Goal: Information Seeking & Learning: Learn about a topic

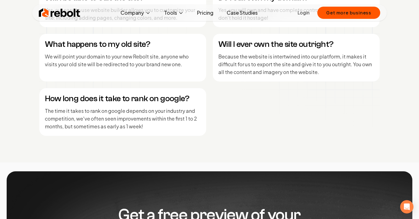
scroll to position [2397, 0]
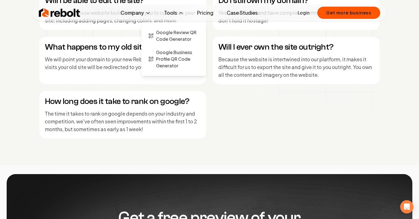
click at [176, 15] on button "Tools" at bounding box center [174, 12] width 29 height 11
click at [167, 37] on span "Google Review QR Code Generator" at bounding box center [177, 35] width 43 height 13
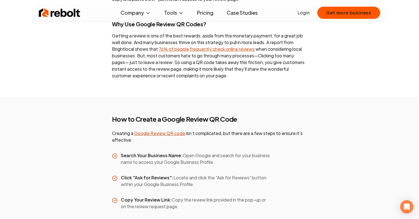
scroll to position [780, 0]
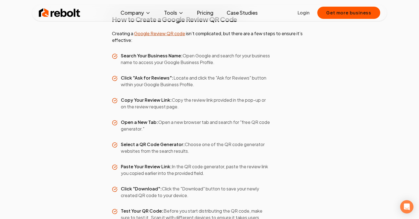
scroll to position [1, 0]
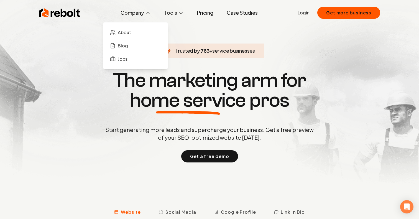
click at [135, 15] on button "Company" at bounding box center [135, 12] width 39 height 11
click at [127, 32] on span "About" at bounding box center [124, 32] width 13 height 7
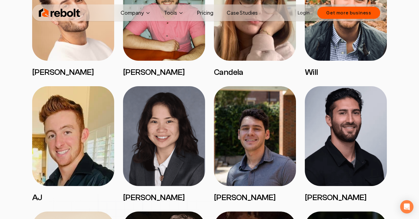
scroll to position [577, 0]
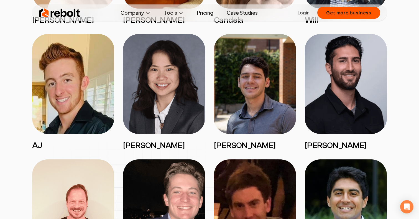
click at [179, 116] on img at bounding box center [164, 84] width 82 height 100
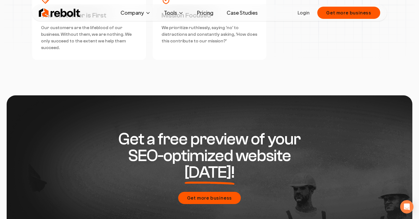
scroll to position [1592, 0]
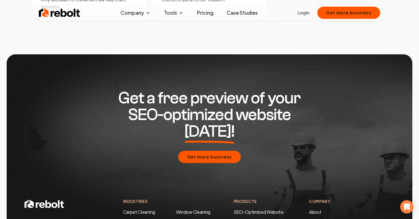
click at [189, 96] on h2 "Get a free preview of your SEO-optimized website today!" at bounding box center [209, 115] width 213 height 50
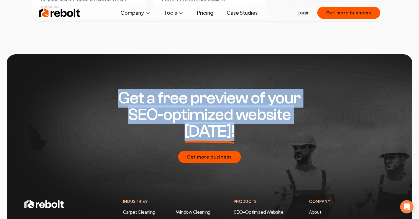
click at [189, 96] on h2 "Get a free preview of your SEO-optimized website today!" at bounding box center [209, 115] width 213 height 50
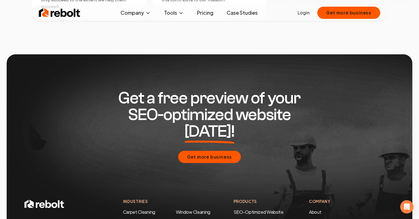
click at [180, 104] on h2 "Get a free preview of your SEO-optimized website today!" at bounding box center [209, 115] width 213 height 50
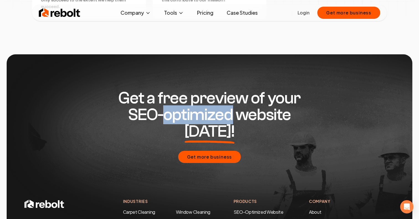
click at [180, 104] on h2 "Get a free preview of your SEO-optimized website today!" at bounding box center [209, 115] width 213 height 50
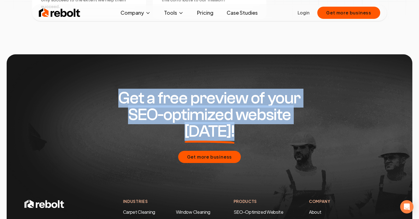
click at [180, 104] on h2 "Get a free preview of your SEO-optimized website today!" at bounding box center [209, 115] width 213 height 50
click at [180, 98] on h2 "Get a free preview of your SEO-optimized website today!" at bounding box center [209, 115] width 213 height 50
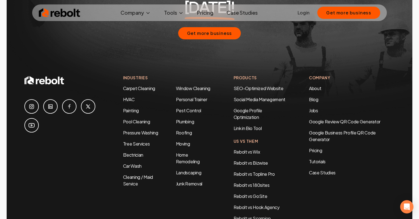
scroll to position [1715, 0]
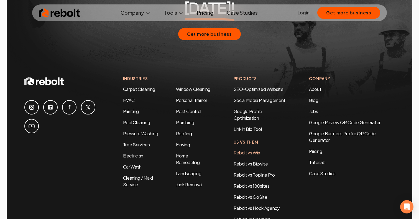
click at [244, 150] on link "Rebolt vs Wix" at bounding box center [247, 153] width 27 height 6
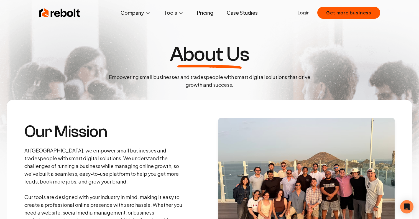
click at [241, 12] on link "Case Studies" at bounding box center [242, 12] width 40 height 11
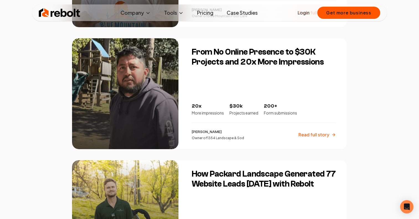
scroll to position [819, 0]
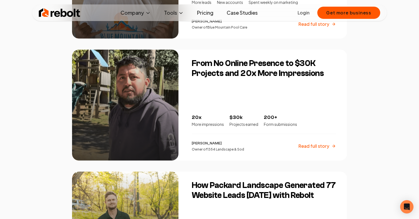
click at [242, 115] on p "$30k" at bounding box center [244, 118] width 29 height 8
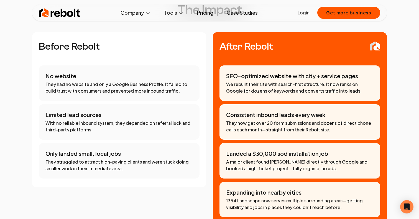
scroll to position [266, 0]
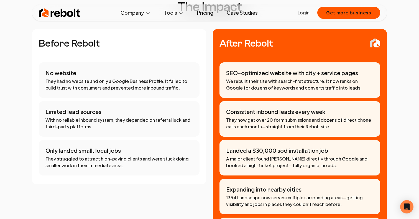
click at [242, 78] on p "We rebuilt their site with search-first structure. It now ranks on Google for d…" at bounding box center [300, 84] width 148 height 13
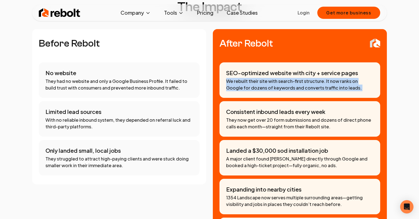
click at [242, 78] on p "We rebuilt their site with search-first structure. It now ranks on Google for d…" at bounding box center [300, 84] width 148 height 13
click at [241, 78] on p "We rebuilt their site with search-first structure. It now ranks on Google for d…" at bounding box center [300, 84] width 148 height 13
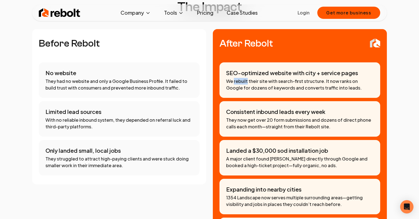
click at [241, 78] on p "We rebuilt their site with search-first structure. It now ranks on Google for d…" at bounding box center [300, 84] width 148 height 13
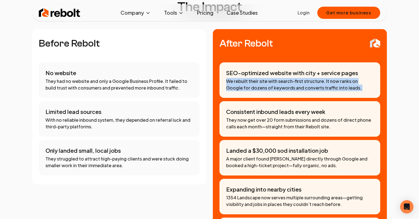
click at [241, 78] on p "We rebuilt their site with search-first structure. It now ranks on Google for d…" at bounding box center [300, 84] width 148 height 13
click at [240, 78] on p "We rebuilt their site with search-first structure. It now ranks on Google for d…" at bounding box center [300, 84] width 148 height 13
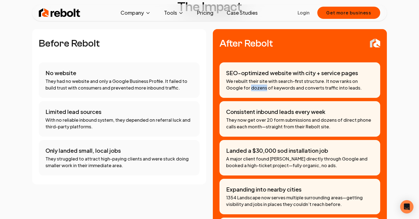
click at [240, 78] on p "We rebuilt their site with search-first structure. It now ranks on Google for d…" at bounding box center [300, 84] width 148 height 13
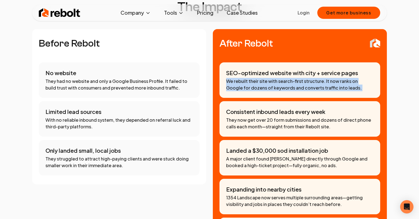
click at [240, 78] on p "We rebuilt their site with search-first structure. It now ranks on Google for d…" at bounding box center [300, 84] width 148 height 13
click at [249, 78] on p "We rebuilt their site with search-first structure. It now ranks on Google for d…" at bounding box center [300, 84] width 148 height 13
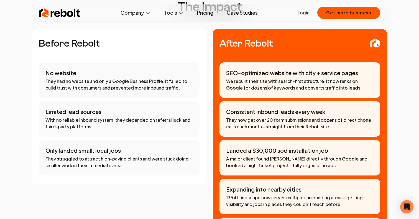
click at [249, 78] on p "We rebuilt their site with search-first structure. It now ranks on Google for d…" at bounding box center [300, 84] width 148 height 13
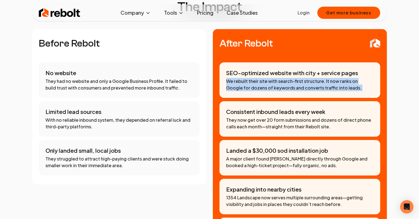
click at [249, 78] on p "We rebuilt their site with search-first structure. It now ranks on Google for d…" at bounding box center [300, 84] width 148 height 13
click at [249, 82] on p "We rebuilt their site with search-first structure. It now ranks on Google for d…" at bounding box center [300, 84] width 148 height 13
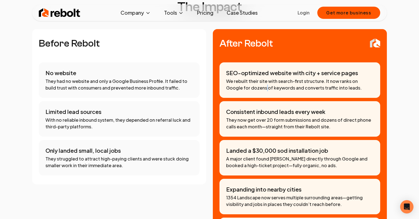
click at [249, 82] on p "We rebuilt their site with search-first structure. It now ranks on Google for d…" at bounding box center [300, 84] width 148 height 13
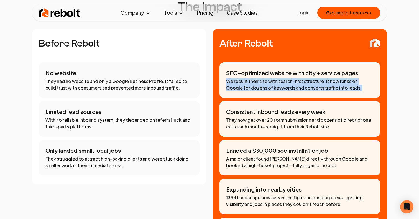
click at [249, 82] on p "We rebuilt their site with search-first structure. It now ranks on Google for d…" at bounding box center [300, 84] width 148 height 13
click at [249, 83] on p "We rebuilt their site with search-first structure. It now ranks on Google for d…" at bounding box center [300, 84] width 148 height 13
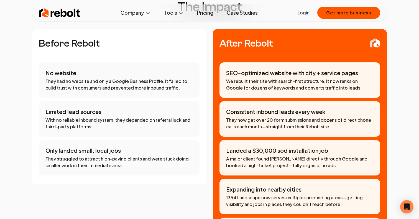
click at [251, 108] on div "Consistent inbound leads every week They now get over 20 form submissions and d…" at bounding box center [300, 119] width 161 height 36
click at [251, 118] on p "They now get over 20 form submissions and dozens of direct phone calls each mon…" at bounding box center [300, 123] width 148 height 13
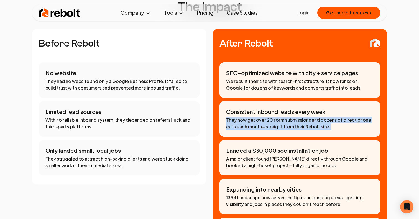
click at [251, 118] on p "They now get over 20 form submissions and dozens of direct phone calls each mon…" at bounding box center [300, 123] width 148 height 13
click at [252, 123] on div "Consistent inbound leads every week They now get over 20 form submissions and d…" at bounding box center [300, 119] width 161 height 36
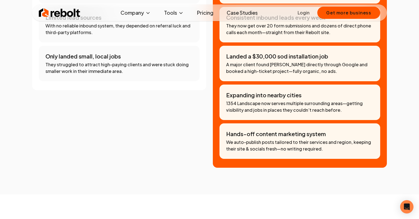
scroll to position [361, 0]
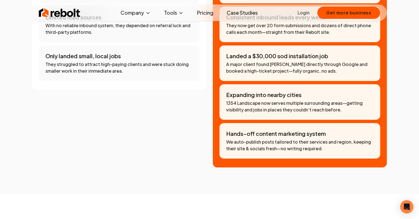
click at [260, 61] on p "A major client found Ricardo directly through Google and booked a high-ticket p…" at bounding box center [300, 67] width 148 height 13
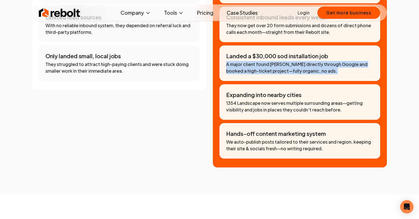
click at [260, 61] on p "A major client found Ricardo directly through Google and booked a high-ticket p…" at bounding box center [300, 67] width 148 height 13
click at [258, 61] on p "A major client found Ricardo directly through Google and booked a high-ticket p…" at bounding box center [300, 67] width 148 height 13
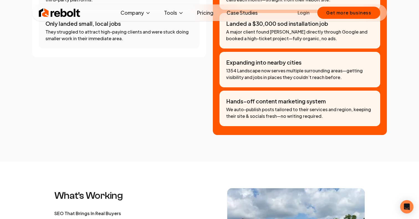
scroll to position [391, 0]
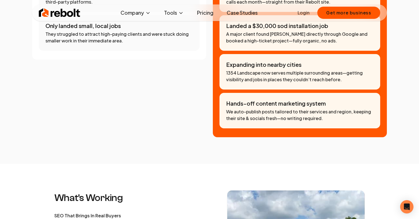
click at [262, 108] on p "We auto-publish posts tailored to their services and region, keeping their site…" at bounding box center [300, 114] width 148 height 13
click at [269, 108] on p "We auto-publish posts tailored to their services and region, keeping their site…" at bounding box center [300, 114] width 148 height 13
click at [276, 108] on p "We auto-publish posts tailored to their services and region, keeping their site…" at bounding box center [300, 114] width 148 height 13
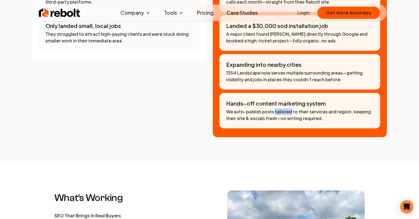
click at [276, 108] on p "We auto-publish posts tailored to their services and region, keeping their site…" at bounding box center [300, 114] width 148 height 13
click at [276, 110] on p "We auto-publish posts tailored to their services and region, keeping their site…" at bounding box center [300, 114] width 148 height 13
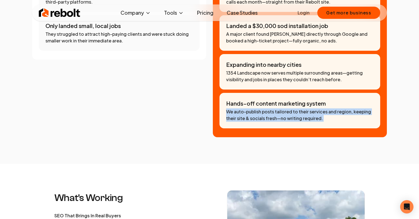
click at [276, 110] on p "We auto-publish posts tailored to their services and region, keeping their site…" at bounding box center [300, 114] width 148 height 13
click at [272, 110] on p "We auto-publish posts tailored to their services and region, keeping their site…" at bounding box center [300, 114] width 148 height 13
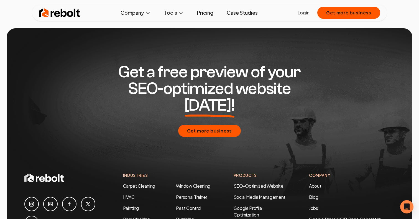
scroll to position [1332, 0]
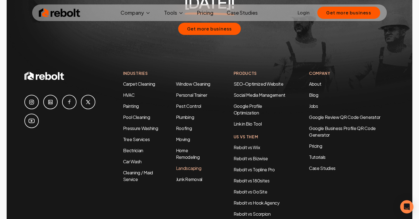
click at [182, 165] on link "Landscaping" at bounding box center [188, 168] width 25 height 6
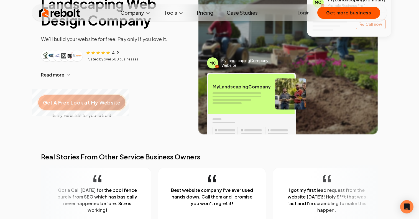
scroll to position [61, 0]
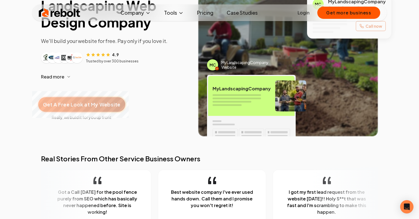
click at [94, 108] on div "Get A Free Look at My Website" at bounding box center [81, 104] width 87 height 15
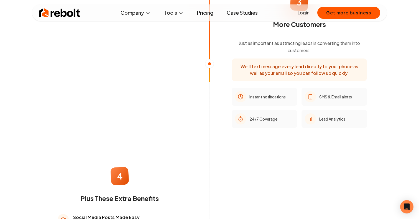
scroll to position [680, 0]
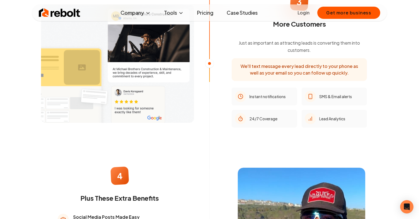
click at [267, 70] on p "We'll text message every lead directly to your phone as well as your email so y…" at bounding box center [300, 69] width 126 height 13
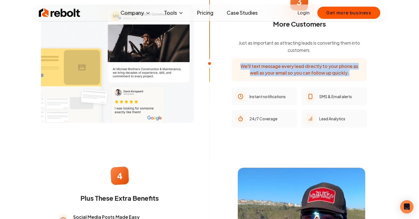
click at [267, 70] on p "We'll text message every lead directly to your phone as well as your email so y…" at bounding box center [300, 69] width 126 height 13
click at [263, 70] on p "We'll text message every lead directly to your phone as well as your email so y…" at bounding box center [300, 69] width 126 height 13
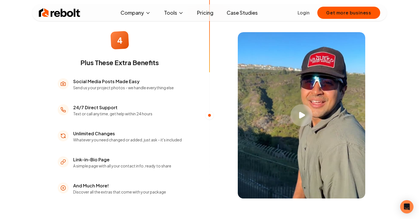
scroll to position [817, 0]
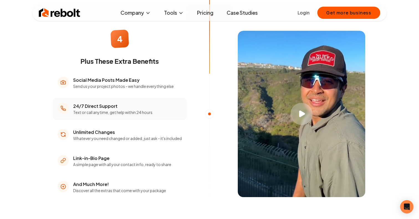
click at [128, 110] on p "Text or call anytime, get help within 24 hours" at bounding box center [112, 113] width 79 height 6
click at [126, 110] on p "Text or call anytime, get help within 24 hours" at bounding box center [112, 113] width 79 height 6
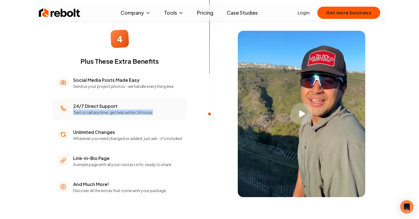
click at [126, 110] on p "Text or call anytime, get help within 24 hours" at bounding box center [112, 113] width 79 height 6
click at [123, 110] on p "Text or call anytime, get help within 24 hours" at bounding box center [112, 113] width 79 height 6
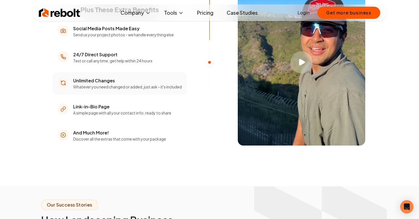
scroll to position [871, 0]
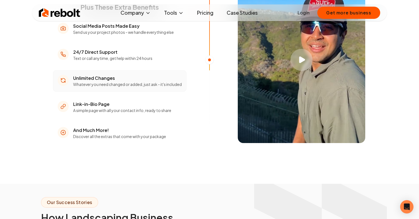
click at [110, 83] on li "Unlimited Changes Whatever you need changed or added, just ask - it's included" at bounding box center [120, 81] width 134 height 22
click at [110, 82] on p "Whatever you need changed or added, just ask - it's included" at bounding box center [127, 85] width 109 height 6
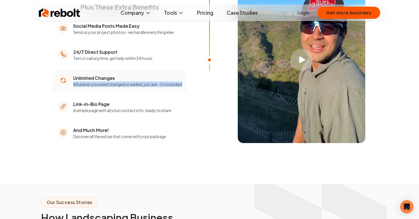
click at [110, 82] on p "Whatever you need changed or added, just ask - it's included" at bounding box center [127, 85] width 109 height 6
click at [120, 82] on p "Whatever you need changed or added, just ask - it's included" at bounding box center [127, 85] width 109 height 6
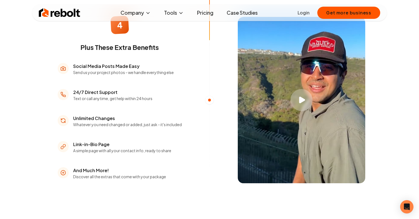
scroll to position [882, 0]
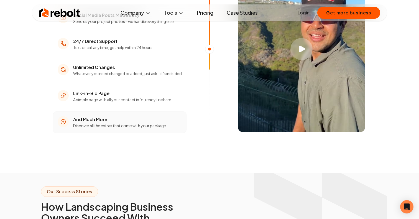
click at [116, 124] on p "Discover all the extras that come with your package" at bounding box center [119, 126] width 93 height 6
click at [116, 100] on li "Link-in-Bio Page A simple page with all your contact info, ready to share" at bounding box center [120, 96] width 134 height 22
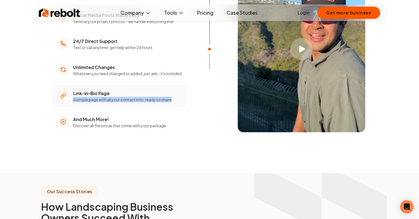
click at [116, 100] on li "Link-in-Bio Page A simple page with all your contact info, ready to share" at bounding box center [120, 96] width 134 height 22
click at [117, 105] on ul "Social Media Posts Made Easy Send us your project photos - we handle everything…" at bounding box center [120, 70] width 134 height 126
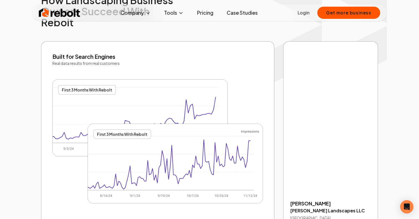
scroll to position [1088, 0]
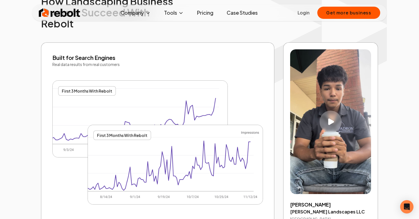
click at [89, 91] on img at bounding box center [140, 119] width 175 height 77
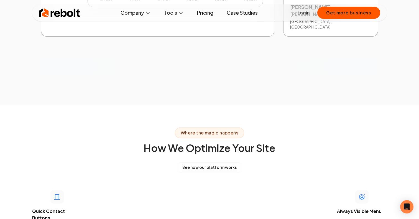
scroll to position [1287, 0]
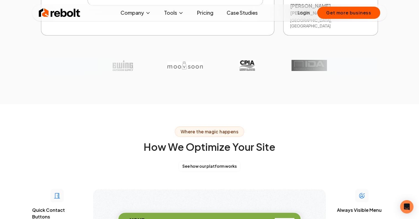
click at [207, 126] on span "Where the magic happens" at bounding box center [209, 131] width 69 height 11
click at [201, 126] on span "Where the magic happens" at bounding box center [209, 131] width 69 height 11
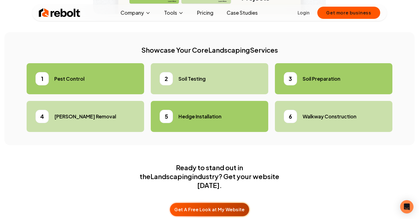
scroll to position [1628, 0]
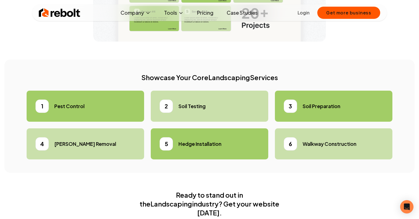
click at [188, 91] on li "2 Soil Testing" at bounding box center [210, 106] width 118 height 31
click at [188, 102] on h5 "Soil Testing" at bounding box center [192, 106] width 27 height 8
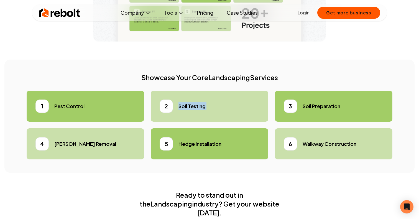
click at [188, 102] on h5 "Soil Testing" at bounding box center [192, 106] width 27 height 8
click at [186, 140] on h5 "Hedge Installation" at bounding box center [200, 144] width 43 height 8
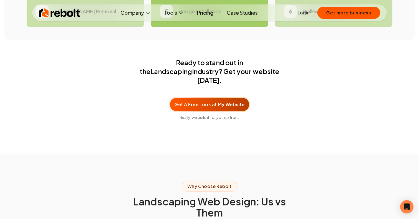
scroll to position [1760, 0]
click at [196, 101] on span "Get A Free Look at My Website" at bounding box center [209, 104] width 77 height 7
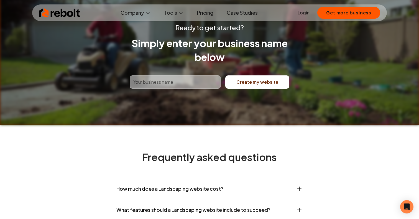
scroll to position [2157, 0]
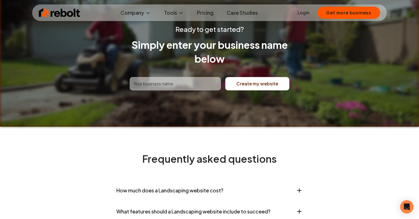
click at [168, 77] on input "text" at bounding box center [175, 83] width 91 height 13
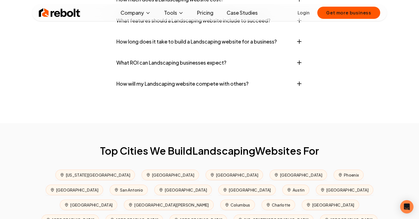
scroll to position [2310, 0]
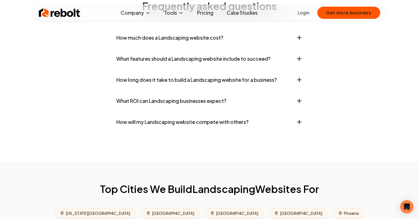
click at [184, 93] on button "What ROI can Landscaping businesses expect?" at bounding box center [210, 101] width 186 height 17
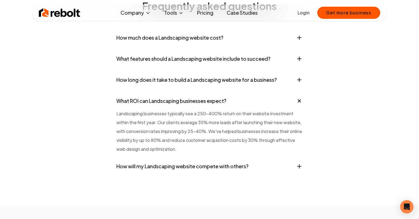
click at [184, 93] on button "What ROI can Landscaping businesses expect?" at bounding box center [210, 101] width 186 height 17
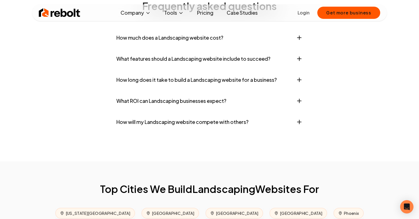
click at [177, 114] on button "How will my Landscaping website compete with others?" at bounding box center [210, 122] width 186 height 17
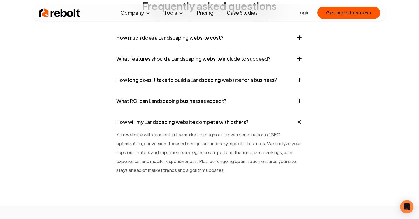
click at [177, 114] on button "How will my Landscaping website compete with others?" at bounding box center [210, 122] width 186 height 17
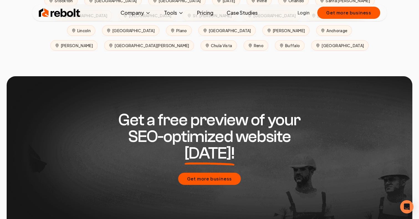
scroll to position [2778, 0]
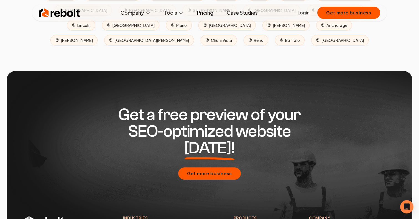
scroll to position [2778, 0]
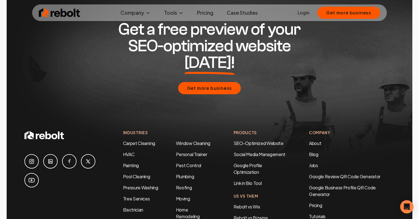
click at [126, 218] on link "Car Wash" at bounding box center [132, 221] width 19 height 6
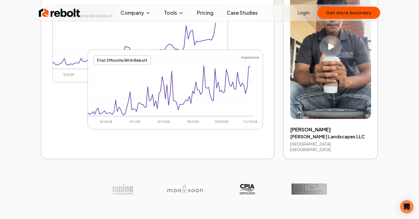
scroll to position [1163, 0]
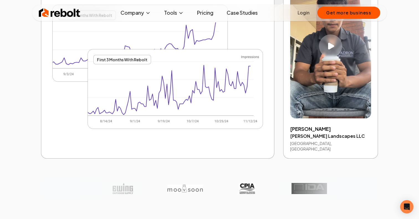
click at [328, 42] on icon "Play video" at bounding box center [331, 45] width 6 height 7
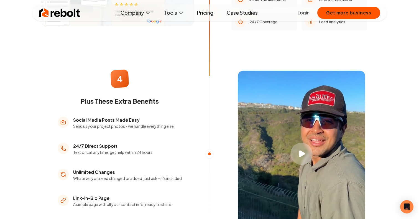
scroll to position [770, 0]
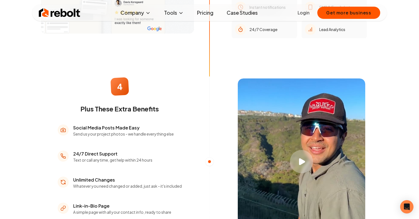
click at [295, 156] on div "Play video" at bounding box center [301, 161] width 23 height 23
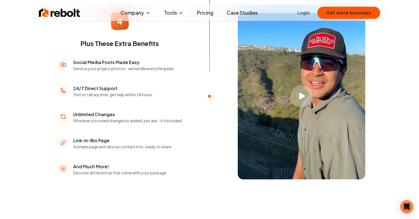
scroll to position [834, 0]
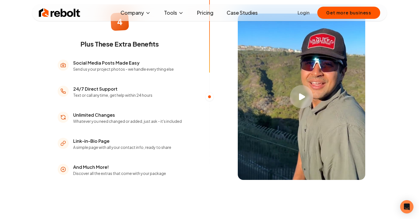
click at [293, 93] on div "Play video" at bounding box center [301, 96] width 23 height 23
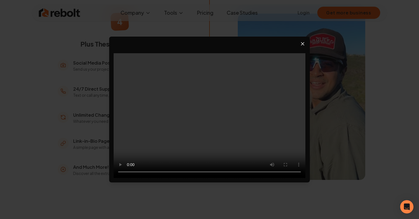
click at [242, 128] on video at bounding box center [210, 115] width 192 height 125
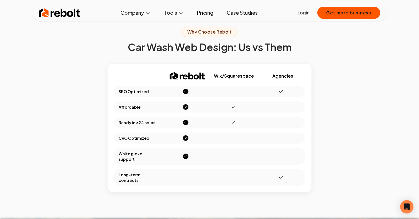
scroll to position [1908, 0]
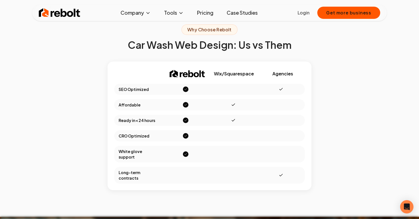
click at [238, 68] on div "Wix​/​Squarespace" at bounding box center [234, 73] width 44 height 11
click at [237, 68] on div "Wix​/​Squarespace" at bounding box center [234, 73] width 44 height 11
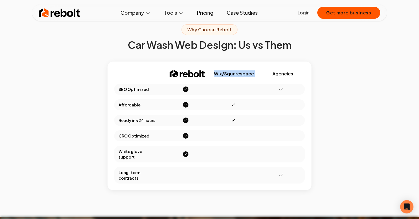
click at [231, 68] on div "Wix​/​Squarespace" at bounding box center [234, 73] width 44 height 11
click at [229, 68] on div "Wix​/​Squarespace" at bounding box center [234, 73] width 44 height 11
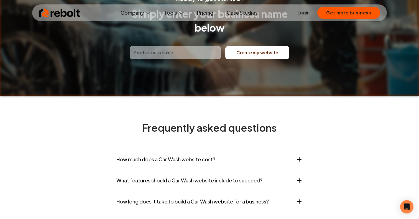
scroll to position [2172, 0]
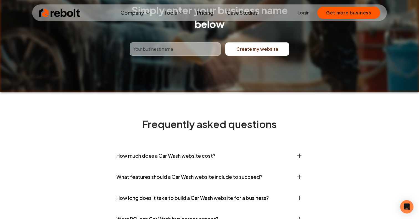
click at [220, 148] on button "How much does a Car Wash website cost?" at bounding box center [210, 156] width 186 height 17
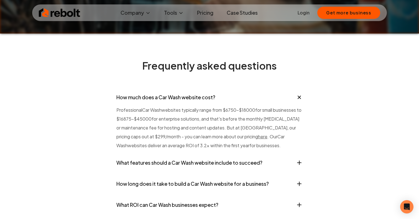
scroll to position [2230, 0]
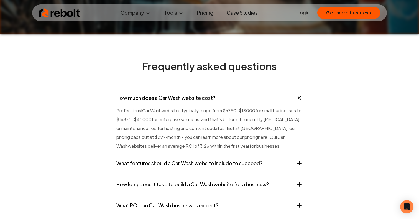
click at [202, 90] on button "How much does a Car Wash website cost?" at bounding box center [210, 98] width 186 height 17
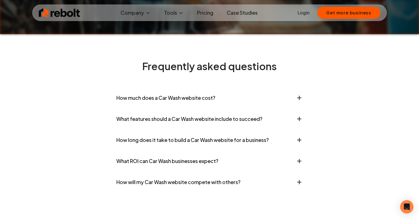
click at [200, 111] on button "What features should a Car Wash website include to succeed?" at bounding box center [210, 119] width 186 height 17
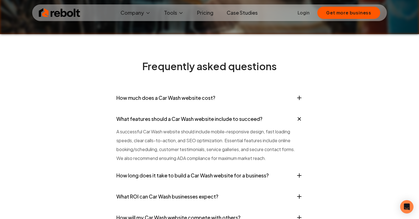
click at [200, 111] on button "What features should a Car Wash website include to succeed?" at bounding box center [210, 119] width 186 height 17
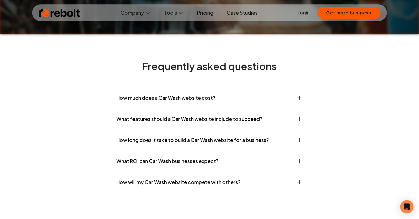
click at [200, 132] on button "How long does it take to build a Car Wash website for a business?" at bounding box center [210, 140] width 186 height 17
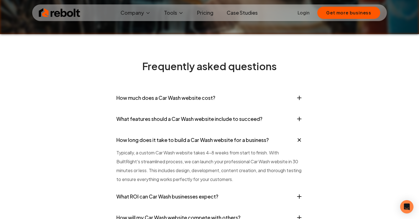
click at [199, 132] on button "How long does it take to build a Car Wash website for a business?" at bounding box center [210, 140] width 186 height 17
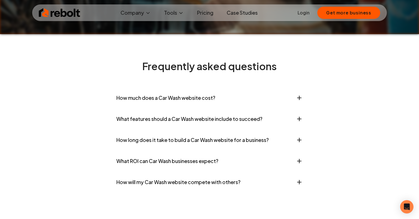
click at [188, 153] on button "What ROI can Car Wash businesses expect?" at bounding box center [210, 161] width 186 height 17
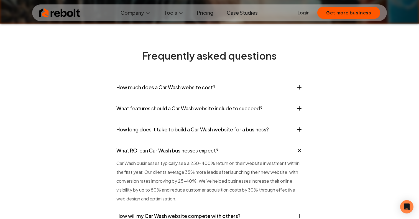
scroll to position [2255, 0]
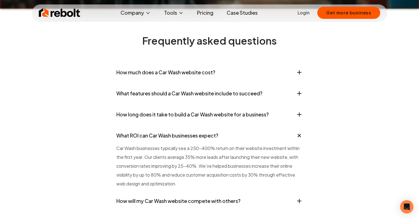
click at [171, 193] on button "How will my Car Wash website compete with others?" at bounding box center [210, 201] width 186 height 17
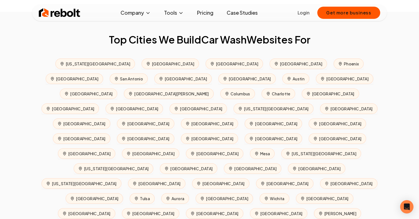
scroll to position [2483, 0]
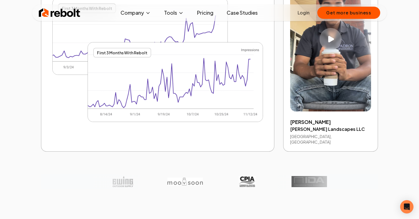
scroll to position [1118, 0]
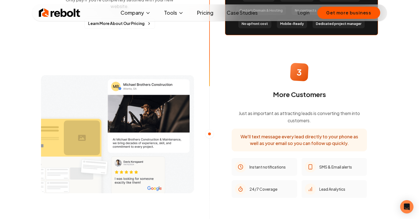
scroll to position [2412, 0]
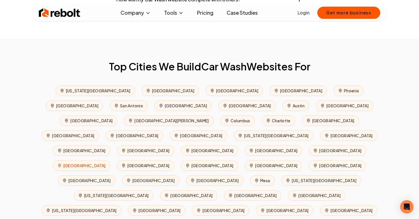
click at [110, 160] on span "Portland" at bounding box center [81, 165] width 57 height 11
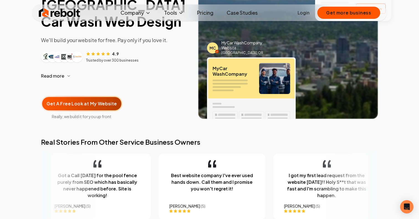
scroll to position [79, 0]
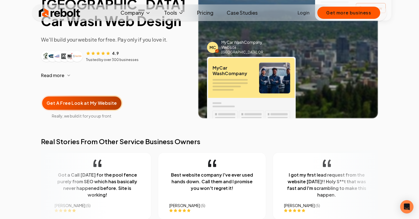
click at [57, 52] on img "Customer logos" at bounding box center [58, 56] width 9 height 9
click at [53, 72] on span "Read more" at bounding box center [52, 75] width 23 height 7
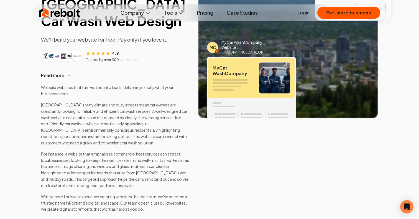
click at [61, 69] on button "Read more" at bounding box center [115, 75] width 148 height 13
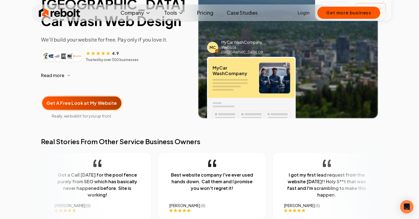
click at [60, 72] on span "Read more" at bounding box center [52, 75] width 23 height 7
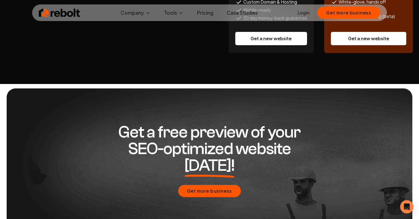
scroll to position [2845, 0]
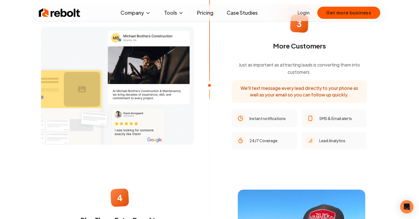
scroll to position [504, 0]
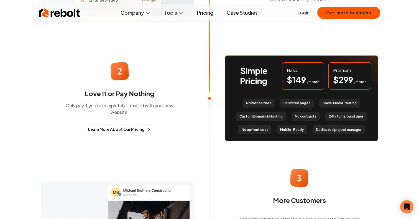
click at [342, 75] on span "$ 299" at bounding box center [343, 80] width 20 height 10
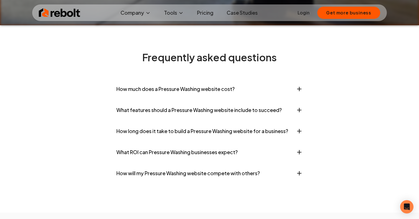
scroll to position [2251, 0]
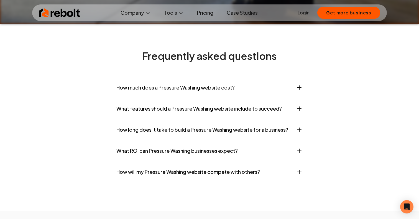
click at [210, 79] on button "How much does a Pressure Washing website cost?" at bounding box center [210, 87] width 186 height 17
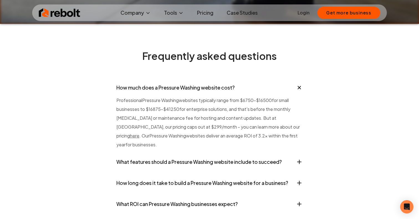
click at [210, 79] on button "How much does a Pressure Washing website cost?" at bounding box center [210, 87] width 186 height 17
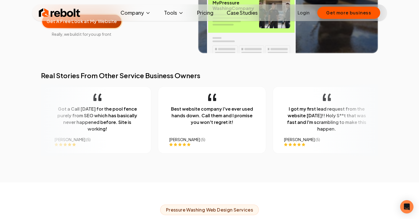
scroll to position [0, 0]
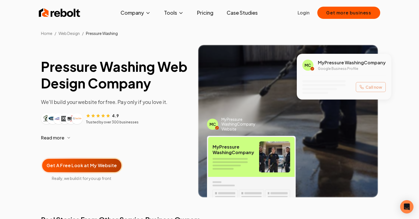
click at [67, 17] on img at bounding box center [60, 12] width 42 height 11
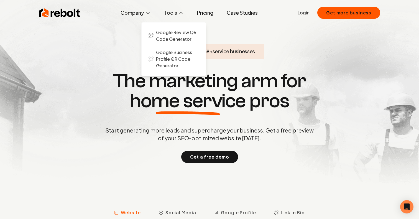
click at [176, 16] on button "Tools" at bounding box center [174, 12] width 29 height 11
click at [175, 33] on span "Google Review QR Code Generator" at bounding box center [177, 35] width 43 height 13
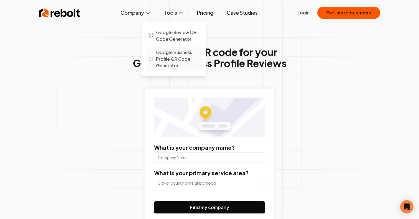
click at [170, 57] on span "Google Business Profile QR Code Generator" at bounding box center [177, 59] width 43 height 20
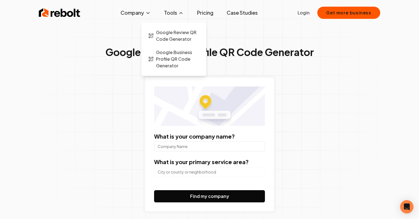
click at [175, 17] on button "Tools" at bounding box center [174, 12] width 29 height 11
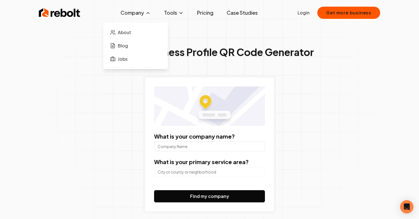
click at [132, 17] on button "Company" at bounding box center [135, 12] width 39 height 11
click at [128, 36] on link "About" at bounding box center [135, 32] width 55 height 11
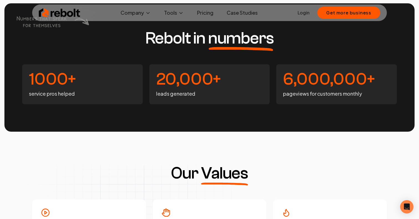
scroll to position [1249, 0]
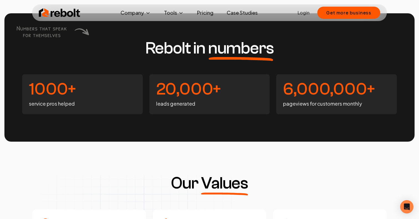
click at [188, 96] on h4 "20,000+" at bounding box center [209, 89] width 107 height 17
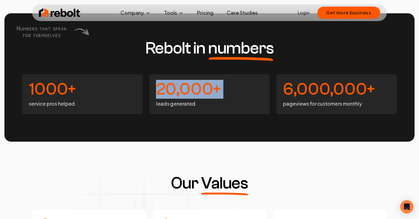
click at [188, 96] on h4 "20,000+" at bounding box center [209, 89] width 107 height 17
click at [188, 94] on h4 "20,000+" at bounding box center [209, 89] width 107 height 17
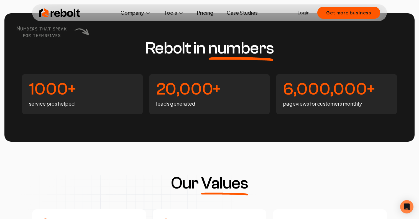
click at [182, 99] on div "20,000+ leads generated" at bounding box center [210, 94] width 121 height 40
click at [183, 88] on h4 "20,000+" at bounding box center [209, 89] width 107 height 17
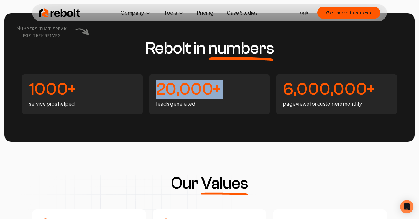
click at [183, 88] on h4 "20,000+" at bounding box center [209, 89] width 107 height 17
click at [182, 92] on h4 "20,000+" at bounding box center [209, 89] width 107 height 17
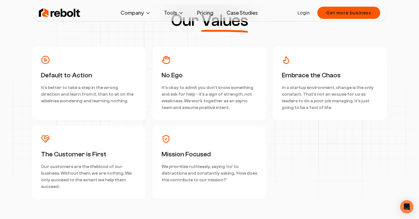
scroll to position [1456, 0]
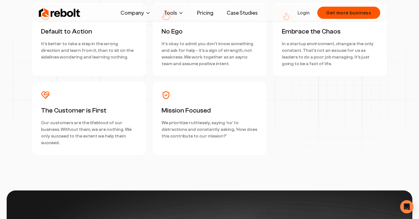
click at [116, 125] on p "Our customers are the lifeblood of our business. Without them, we are nothing. …" at bounding box center [89, 133] width 96 height 27
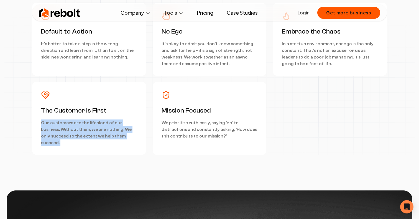
click at [116, 125] on p "Our customers are the lifeblood of our business. Without them, we are nothing. …" at bounding box center [89, 133] width 96 height 27
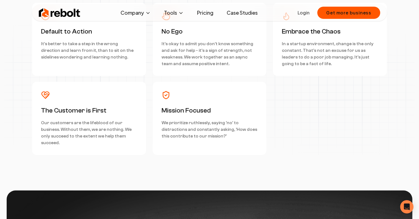
click at [106, 126] on p "Our customers are the lifeblood of our business. Without them, we are nothing. …" at bounding box center [89, 133] width 96 height 27
click at [113, 55] on p "It's better to take a step in the wrong direction and learn from it, than to si…" at bounding box center [89, 51] width 96 height 20
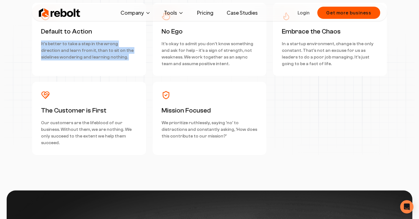
click at [113, 55] on p "It's better to take a step in the wrong direction and learn from it, than to si…" at bounding box center [89, 51] width 96 height 20
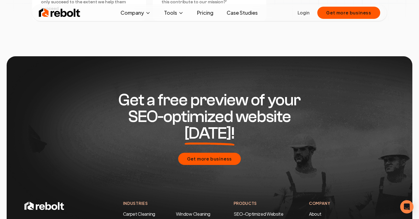
click at [117, 83] on div "Get a free preview of your SEO-optimized website today! Get more business" at bounding box center [209, 128] width 371 height 144
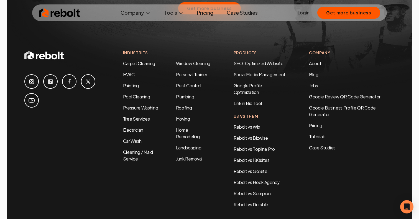
scroll to position [1745, 0]
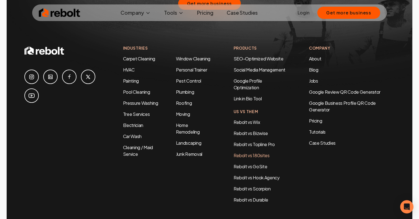
click at [241, 153] on link "Rebolt vs 180sites" at bounding box center [252, 156] width 36 height 6
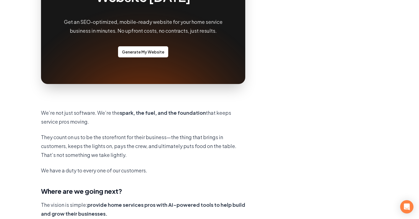
scroll to position [463, 0]
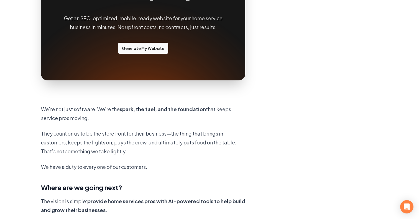
click at [132, 46] on link "Generate My Website" at bounding box center [143, 48] width 50 height 11
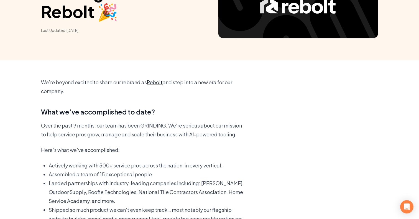
scroll to position [0, 0]
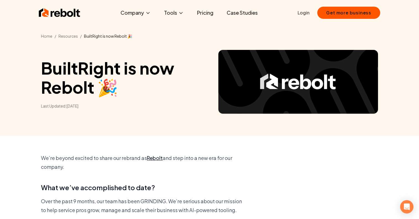
click at [69, 22] on div "Home / Resources / BuiltRight is now Rebolt 🎉 BuiltRight is now Rebolt 🎉 Last U…" at bounding box center [209, 68] width 419 height 136
click at [67, 19] on div "Rebolt Company About Blog Jobs Tools Google Review QR Code Generator Google Bus…" at bounding box center [209, 12] width 355 height 17
click at [206, 12] on link "Pricing" at bounding box center [205, 12] width 25 height 11
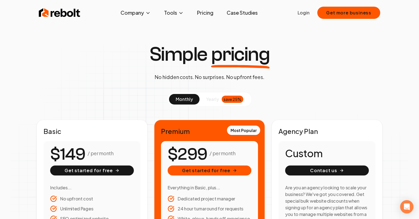
click at [65, 14] on img at bounding box center [60, 12] width 42 height 11
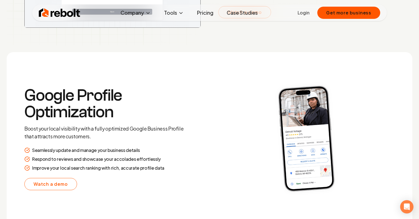
scroll to position [1083, 0]
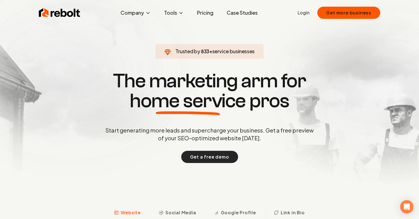
click at [203, 160] on button "Get a free demo" at bounding box center [209, 157] width 57 height 12
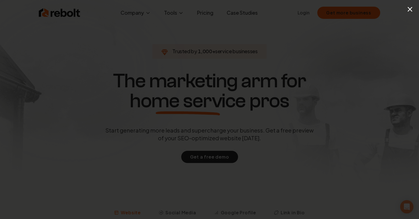
click at [408, 9] on div "×" at bounding box center [209, 109] width 419 height 219
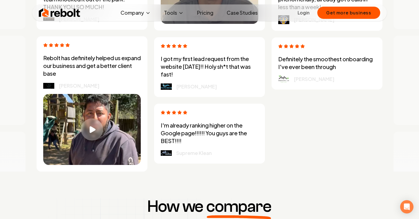
scroll to position [1694, 0]
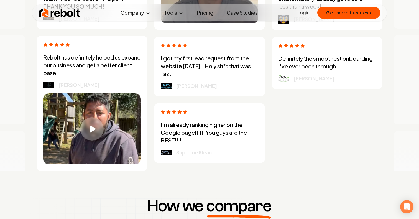
click at [102, 130] on div "Play video" at bounding box center [91, 128] width 23 height 23
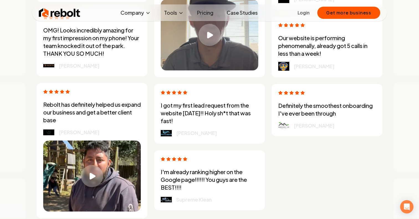
scroll to position [1642, 0]
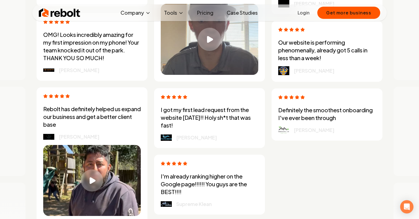
click at [202, 45] on div "Play video" at bounding box center [209, 39] width 23 height 23
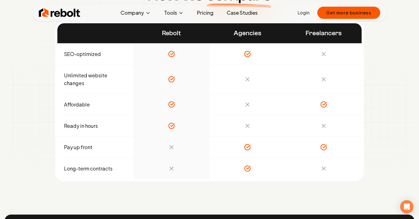
scroll to position [1904, 0]
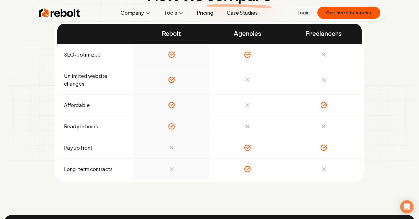
click at [172, 55] on icon at bounding box center [171, 54] width 7 height 7
click at [173, 72] on td at bounding box center [172, 79] width 76 height 29
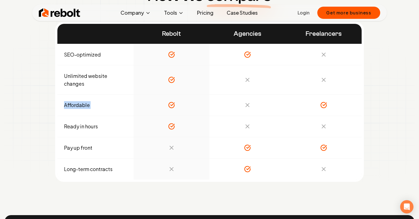
click at [173, 72] on td at bounding box center [172, 79] width 76 height 29
click at [171, 106] on icon at bounding box center [171, 105] width 7 height 7
click at [171, 133] on td at bounding box center [172, 126] width 76 height 21
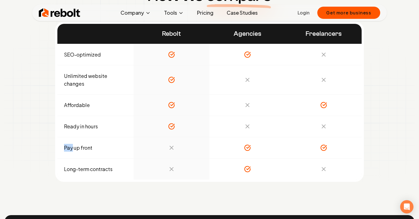
click at [171, 133] on td at bounding box center [172, 126] width 76 height 21
click at [171, 132] on td at bounding box center [172, 126] width 76 height 21
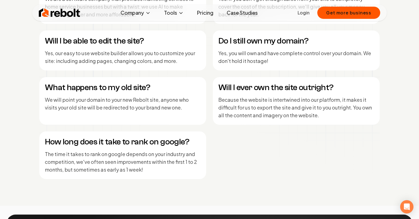
scroll to position [2367, 0]
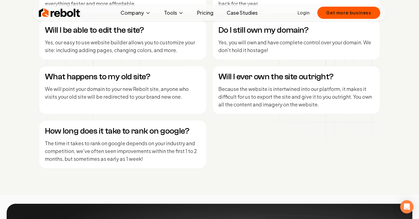
click at [234, 45] on p "Yes, you will own and have complete control over your domain. We don't hold it …" at bounding box center [297, 47] width 156 height 16
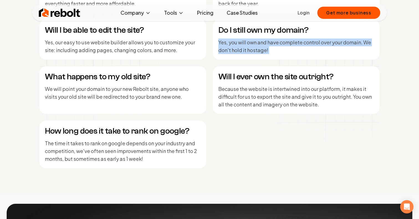
click at [234, 45] on p "Yes, you will own and have complete control over your domain. We don't hold it …" at bounding box center [297, 47] width 156 height 16
click at [225, 46] on p "Yes, you will own and have complete control over your domain. We don't hold it …" at bounding box center [297, 47] width 156 height 16
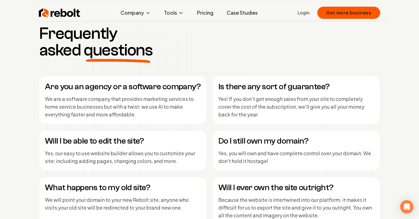
scroll to position [2253, 0]
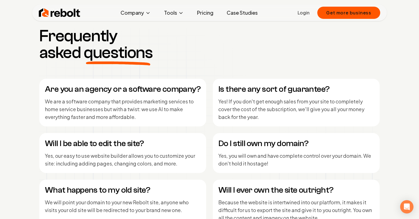
click at [174, 100] on p "We are a software company that provides marketing services to home service busi…" at bounding box center [123, 109] width 156 height 23
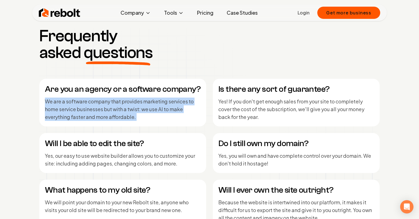
click at [174, 100] on p "We are a software company that provides marketing services to home service busi…" at bounding box center [123, 109] width 156 height 23
click at [156, 101] on p "We are a software company that provides marketing services to home service busi…" at bounding box center [123, 109] width 156 height 23
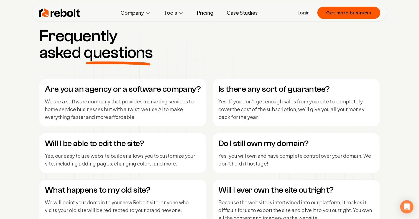
click at [248, 92] on h4 "Is there any sort of guarantee?" at bounding box center [297, 89] width 156 height 10
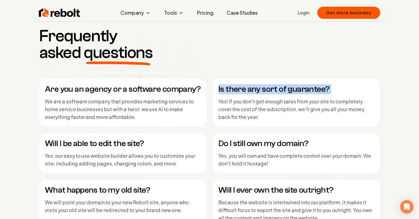
click at [248, 92] on h4 "Is there any sort of guarantee?" at bounding box center [297, 89] width 156 height 10
click at [227, 95] on div "Is there any sort of guarantee? Yes! If you don't get enough sales from your si…" at bounding box center [296, 103] width 167 height 48
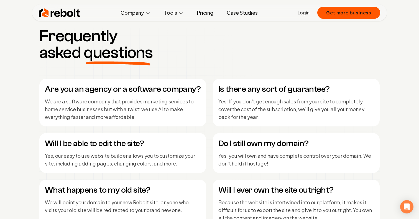
click at [227, 95] on div "Is there any sort of guarantee? Yes! If you don't get enough sales from your si…" at bounding box center [296, 103] width 167 height 48
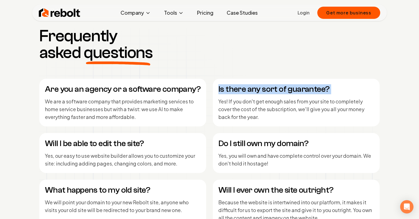
click at [227, 95] on div "Is there any sort of guarantee? Yes! If you don't get enough sales from your si…" at bounding box center [296, 103] width 167 height 48
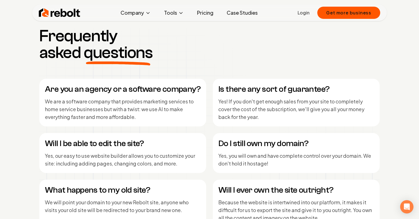
click at [165, 96] on div "Are you an agency or a software company? We are a software company that provide…" at bounding box center [122, 103] width 167 height 48
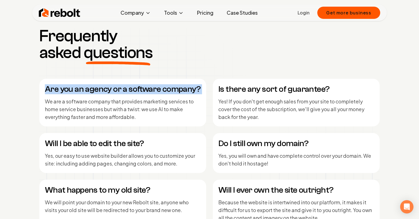
click at [165, 96] on div "Are you an agency or a software company? We are a software company that provide…" at bounding box center [122, 103] width 167 height 48
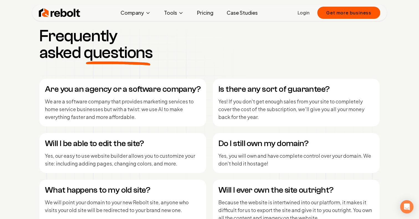
click at [164, 106] on p "We are a software company that provides marketing services to home service busi…" at bounding box center [123, 109] width 156 height 23
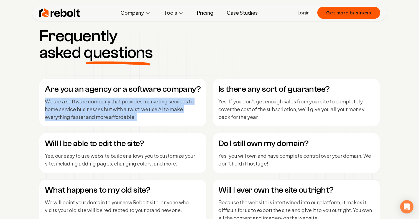
click at [164, 106] on p "We are a software company that provides marketing services to home service busi…" at bounding box center [123, 109] width 156 height 23
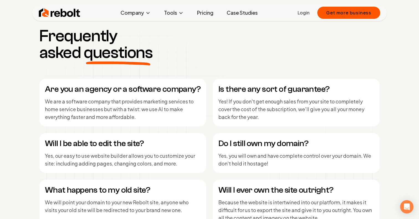
click at [214, 101] on div "Is there any sort of guarantee? Yes! If you don't get enough sales from your si…" at bounding box center [296, 103] width 167 height 48
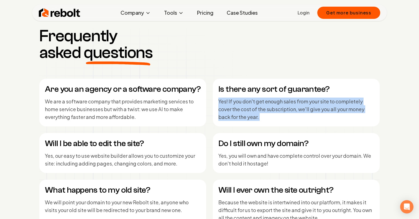
click at [214, 101] on div "Is there any sort of guarantee? Yes! If you don't get enough sales from your si…" at bounding box center [296, 103] width 167 height 48
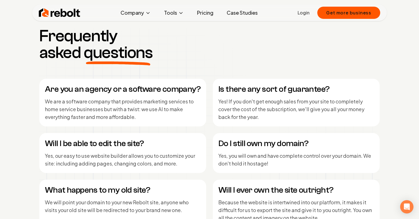
click at [229, 105] on p "Yes! If you don't get enough sales from your site to completely cover the cost …" at bounding box center [297, 109] width 156 height 23
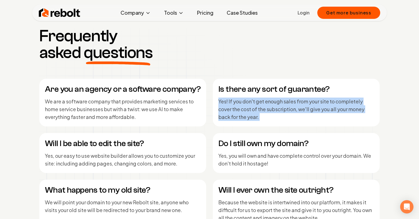
click at [229, 105] on p "Yes! If you don't get enough sales from your site to completely cover the cost …" at bounding box center [297, 109] width 156 height 23
click at [210, 111] on div "Are you an agency or a software company? We are a software company that provide…" at bounding box center [209, 180] width 341 height 203
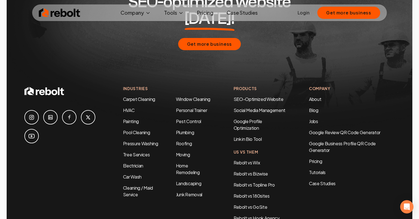
scroll to position [2674, 0]
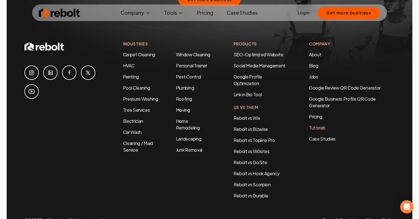
click at [316, 125] on link "Tutorials" at bounding box center [352, 128] width 86 height 7
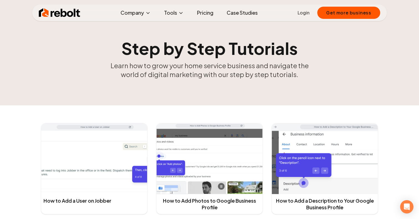
scroll to position [103, 0]
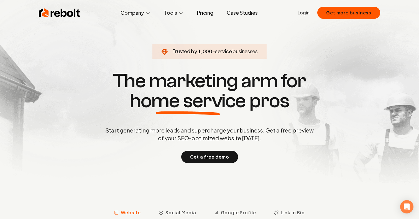
click at [71, 11] on img at bounding box center [60, 12] width 42 height 11
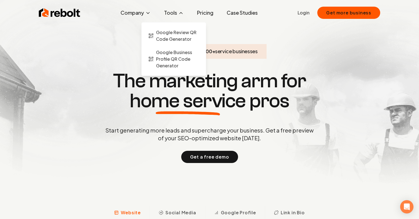
click at [162, 17] on button "Tools" at bounding box center [174, 12] width 29 height 11
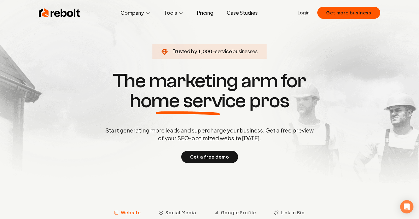
click at [60, 15] on img at bounding box center [60, 12] width 42 height 11
drag, startPoint x: 198, startPoint y: 54, endPoint x: 211, endPoint y: 54, distance: 13.0
click at [211, 54] on span "Trusted by 1,000 + service businesses" at bounding box center [209, 51] width 107 height 8
